Goal: Navigation & Orientation: Go to known website

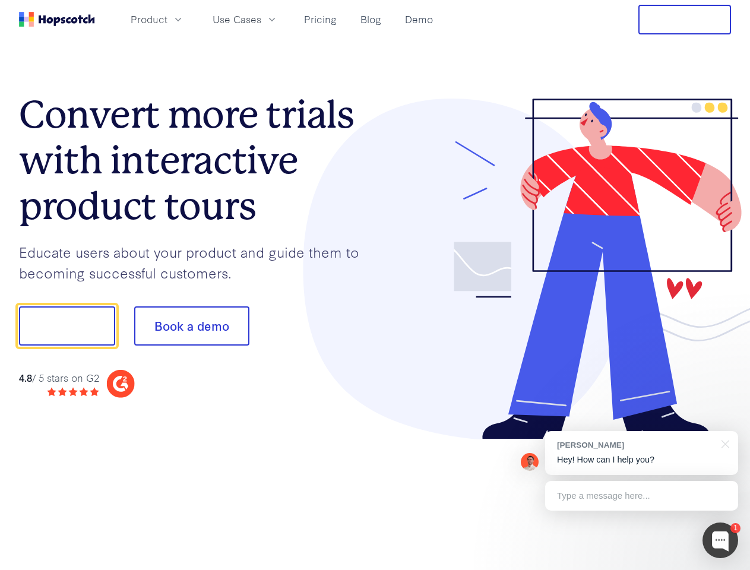
click at [375, 285] on div at bounding box center [553, 270] width 356 height 342
click at [168, 19] on span "Product" at bounding box center [149, 19] width 37 height 15
click at [261, 19] on span "Use Cases" at bounding box center [237, 19] width 49 height 15
click at [685, 20] on button "Free Trial" at bounding box center [685, 20] width 93 height 30
click at [67, 326] on button "Show me!" at bounding box center [67, 326] width 96 height 39
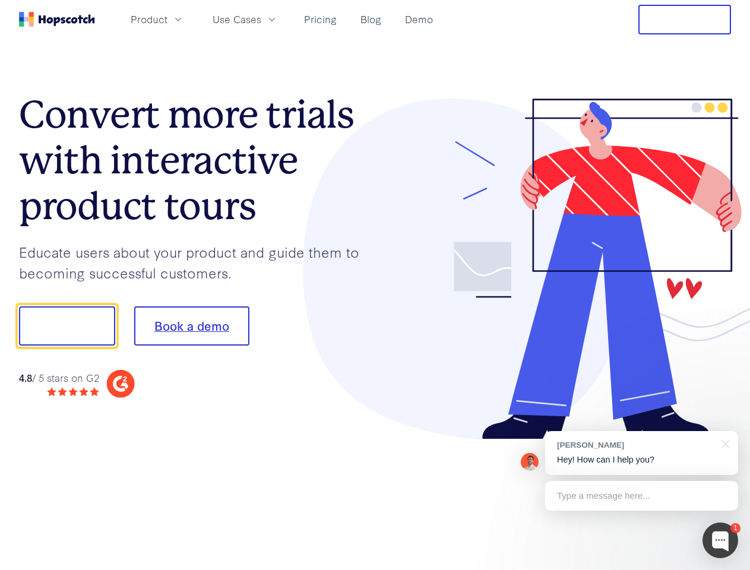
click at [191, 326] on button "Book a demo" at bounding box center [191, 326] width 115 height 39
click at [721, 541] on div at bounding box center [721, 541] width 36 height 36
click at [642, 453] on div "[PERSON_NAME] Hey! How can I help you?" at bounding box center [641, 453] width 193 height 44
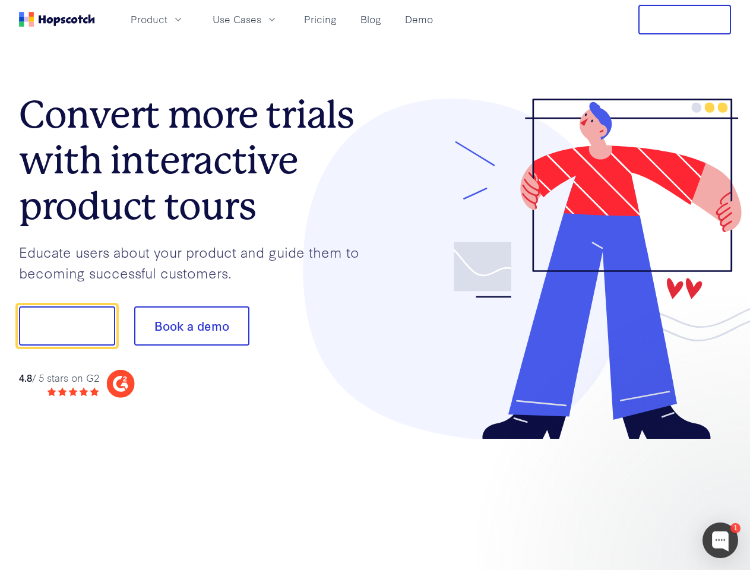
click at [724, 443] on div at bounding box center [627, 404] width 223 height 237
click at [642, 496] on div at bounding box center [627, 404] width 223 height 237
